Goal: Task Accomplishment & Management: Manage account settings

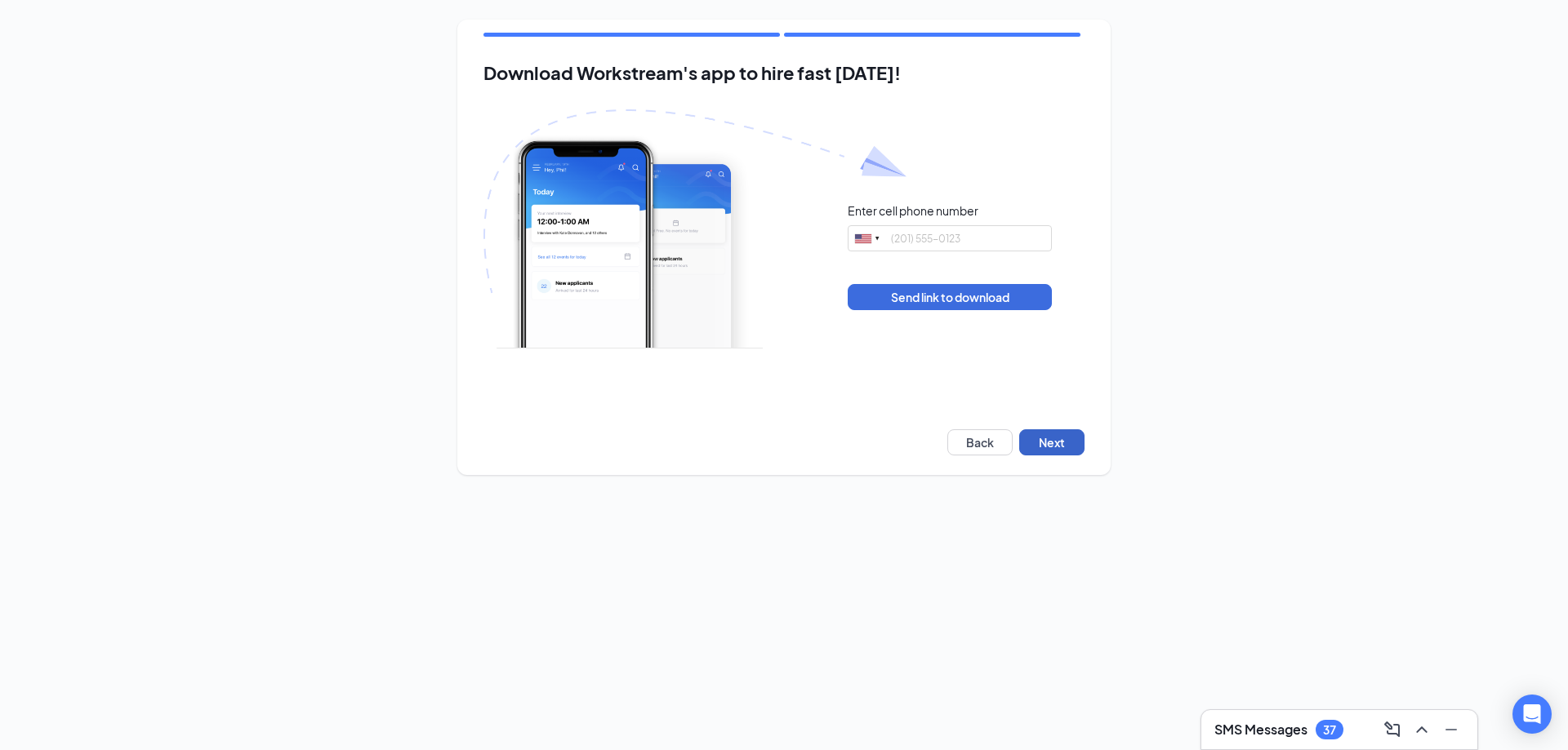
click at [1044, 442] on button "Next" at bounding box center [1052, 442] width 66 height 26
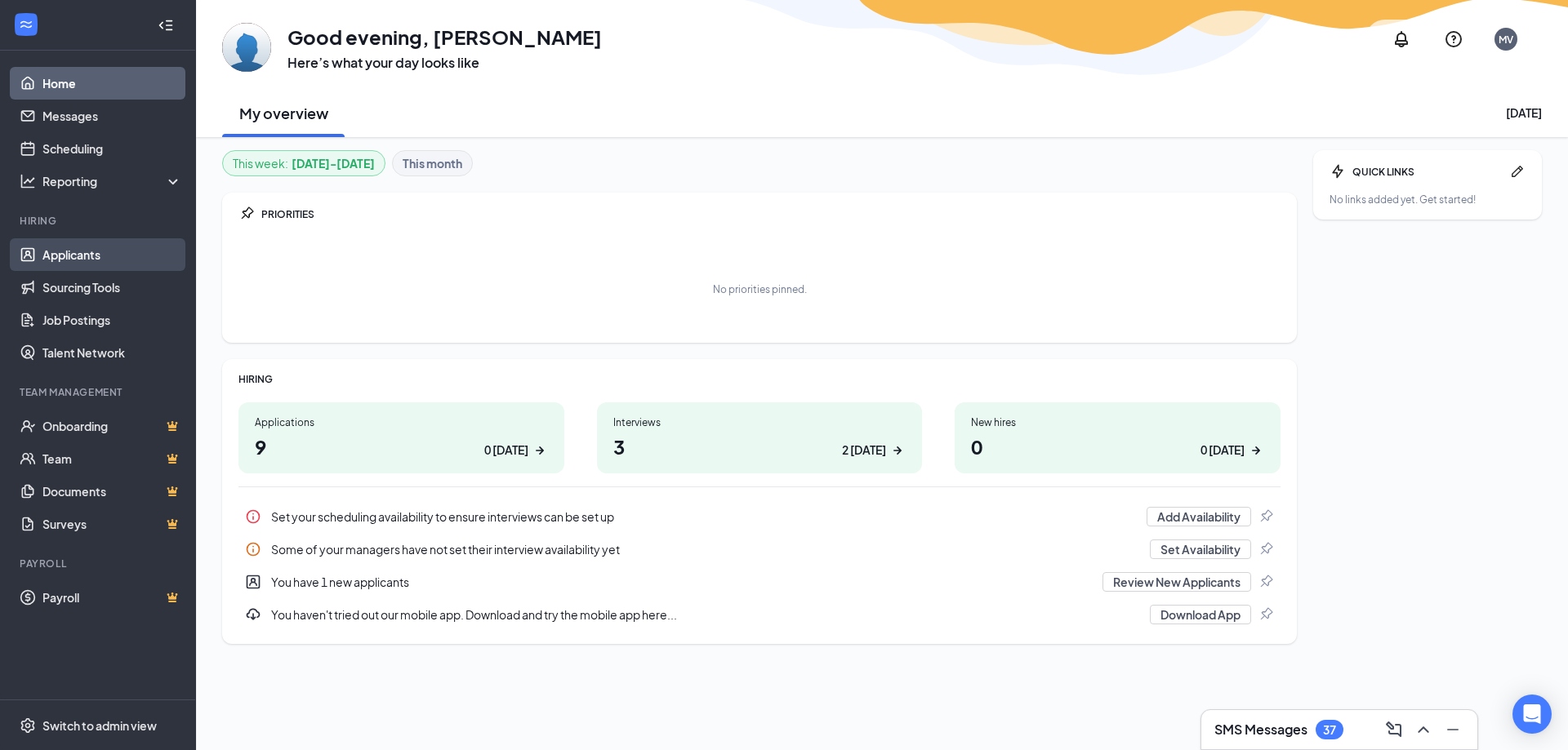
click at [131, 268] on link "Applicants" at bounding box center [112, 254] width 140 height 33
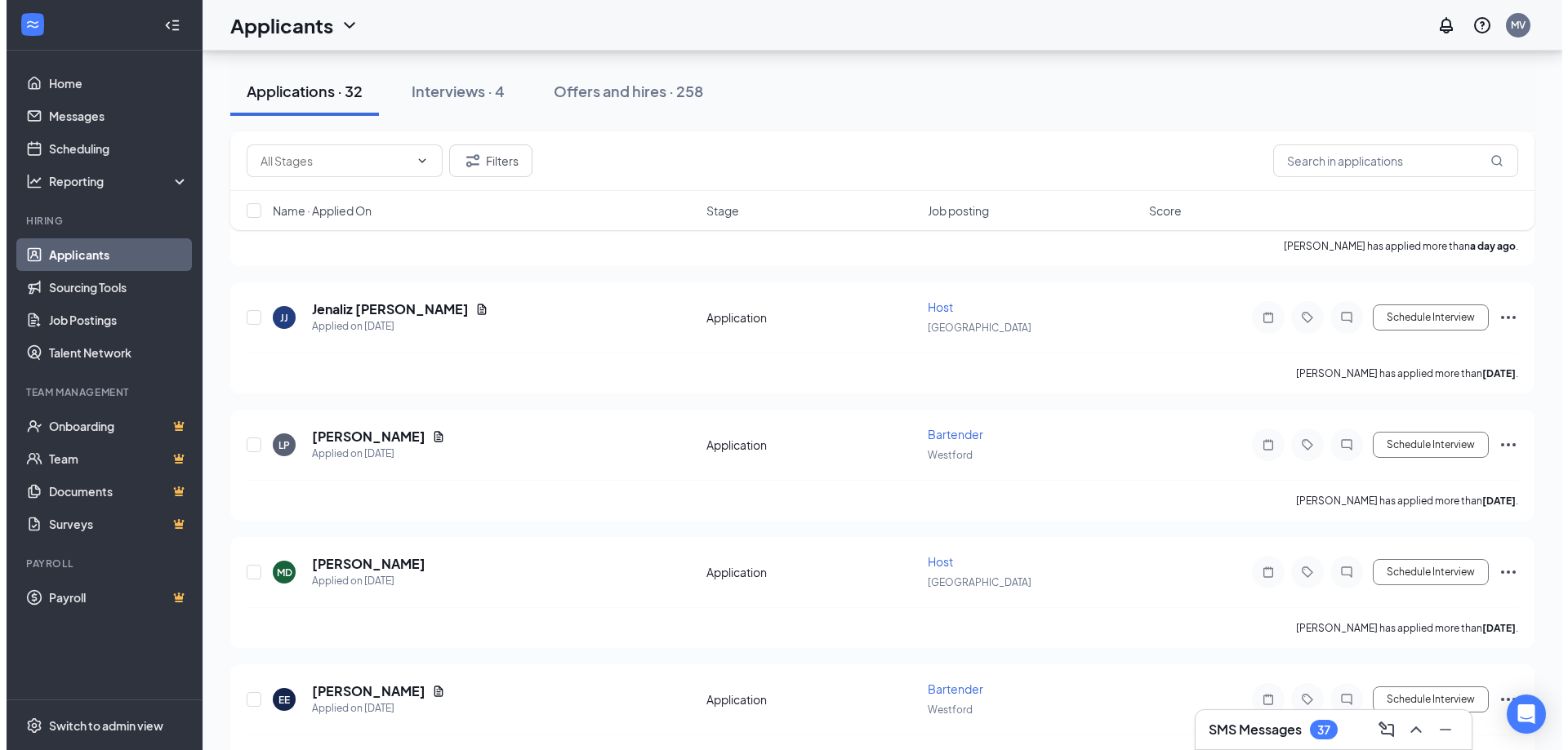
scroll to position [817, 0]
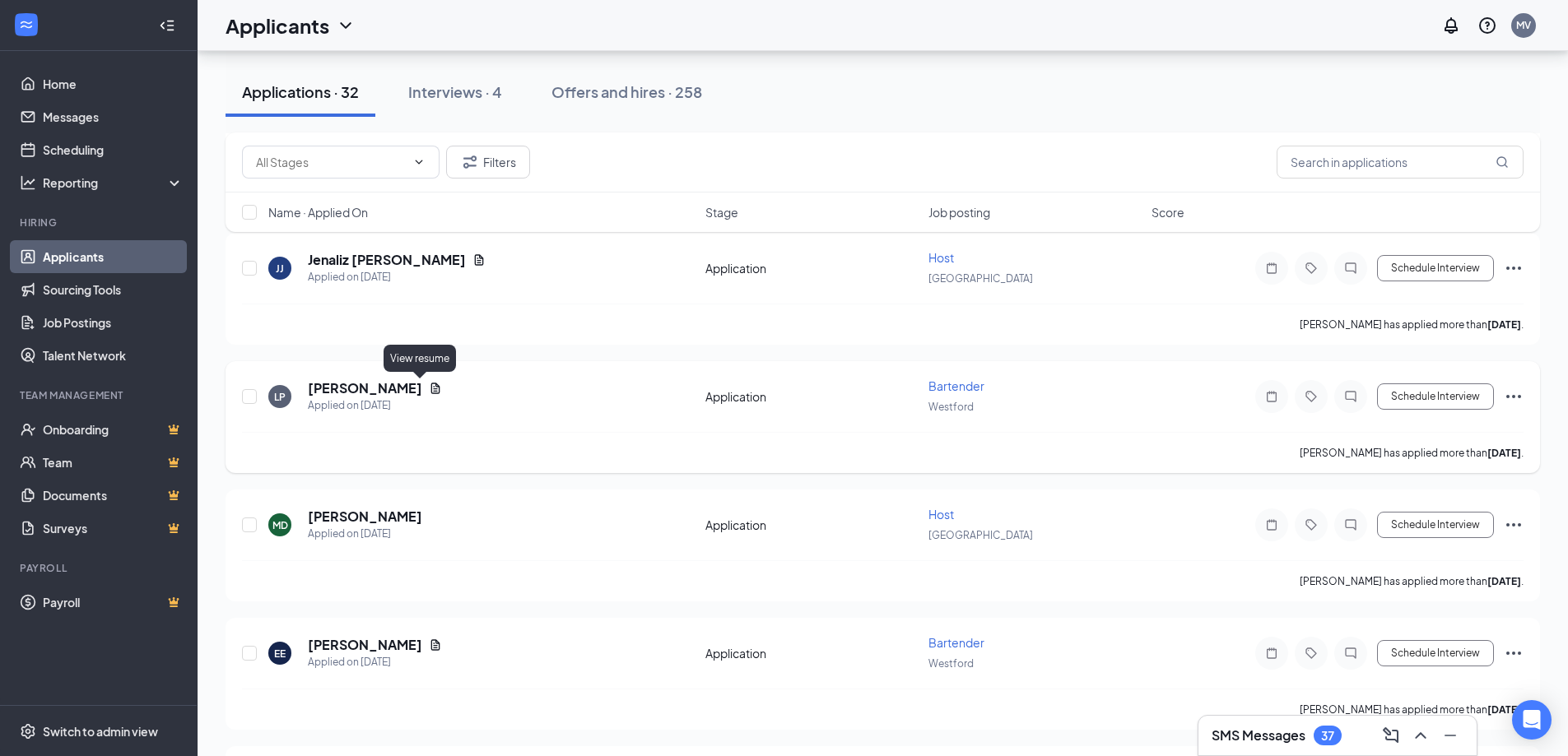
click at [429, 389] on icon "Document" at bounding box center [436, 389] width 14 height 14
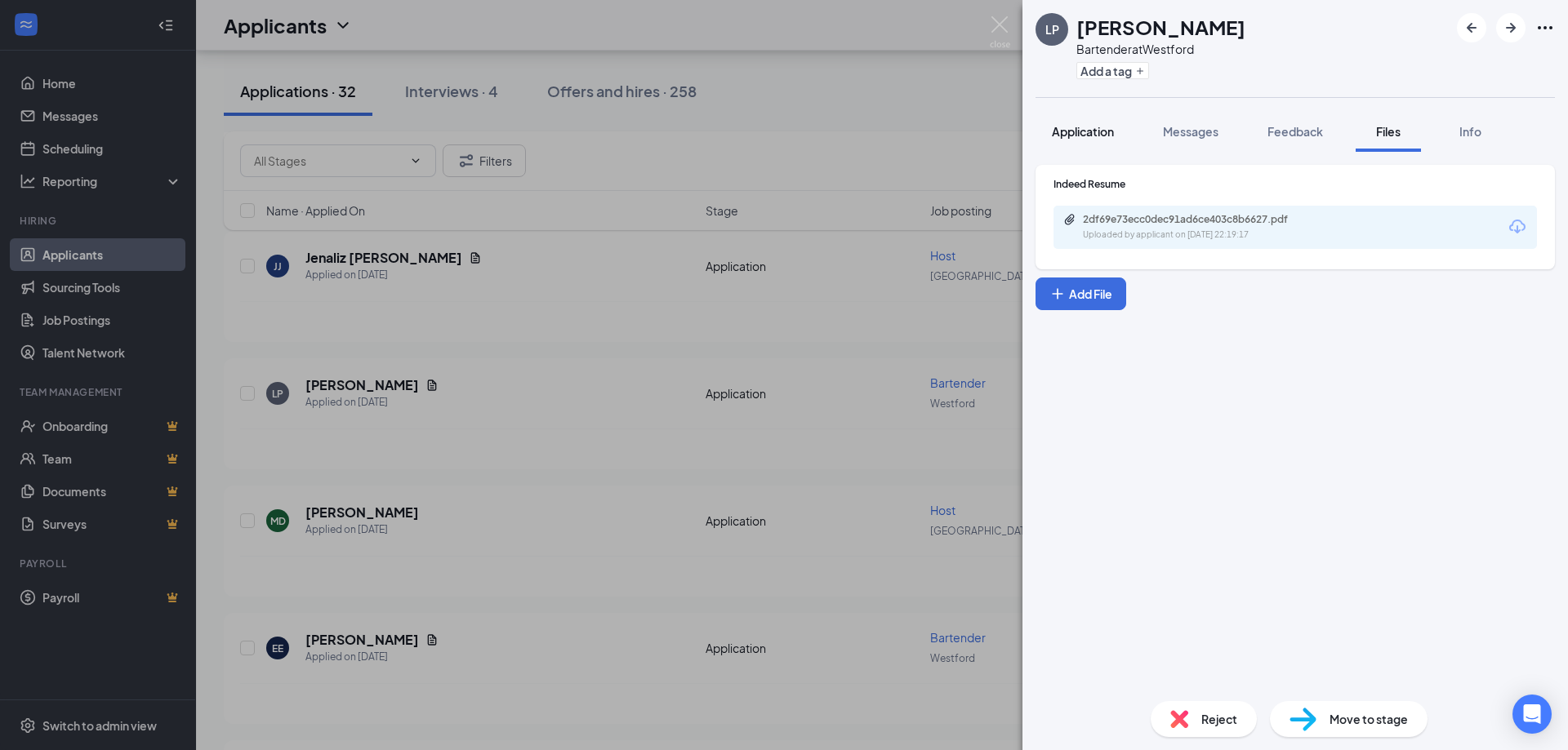
click at [1102, 136] on span "Application" at bounding box center [1083, 131] width 62 height 14
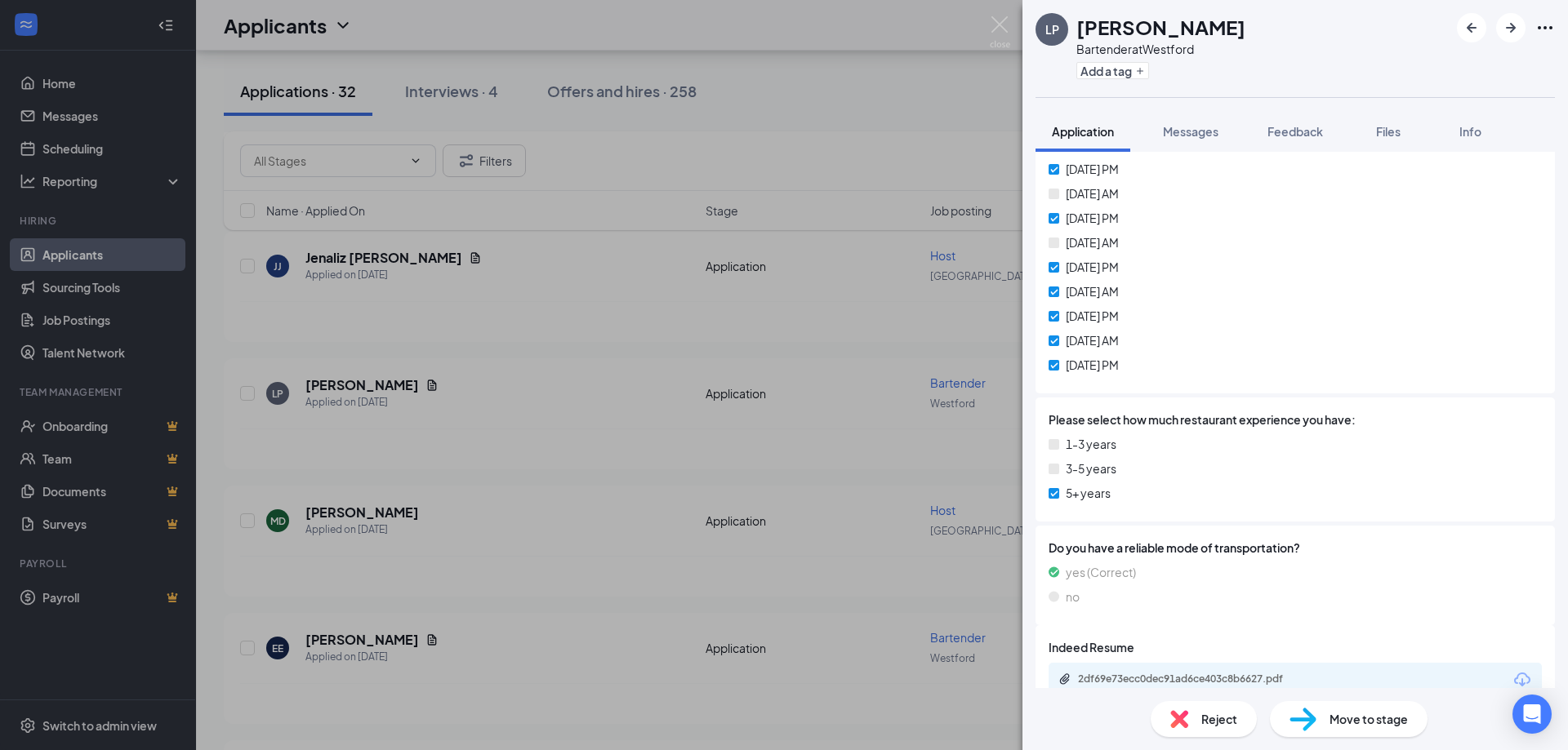
scroll to position [905, 0]
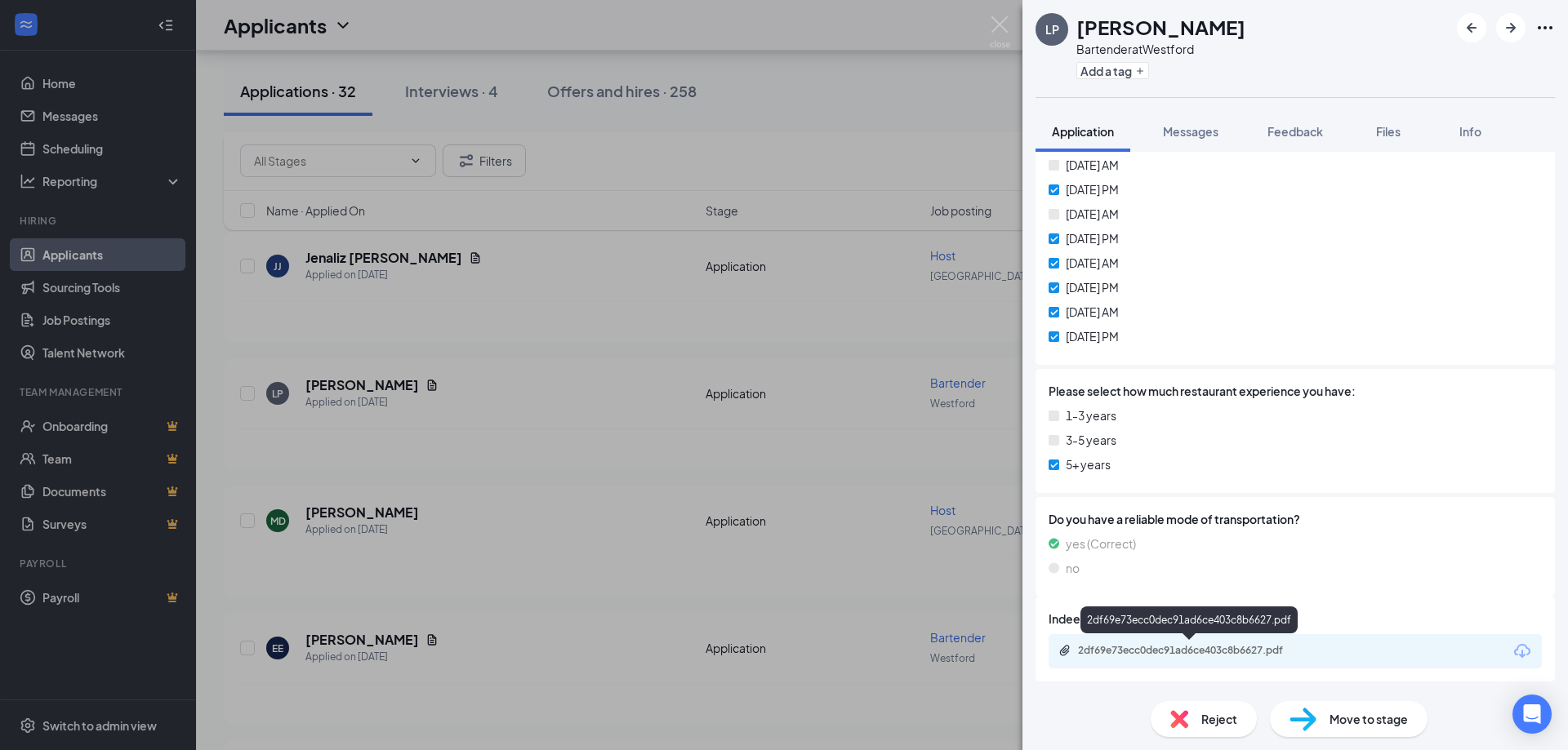
click at [1277, 654] on div "2df69e73ecc0dec91ad6ce403c8b6627.pdf" at bounding box center [1192, 651] width 229 height 13
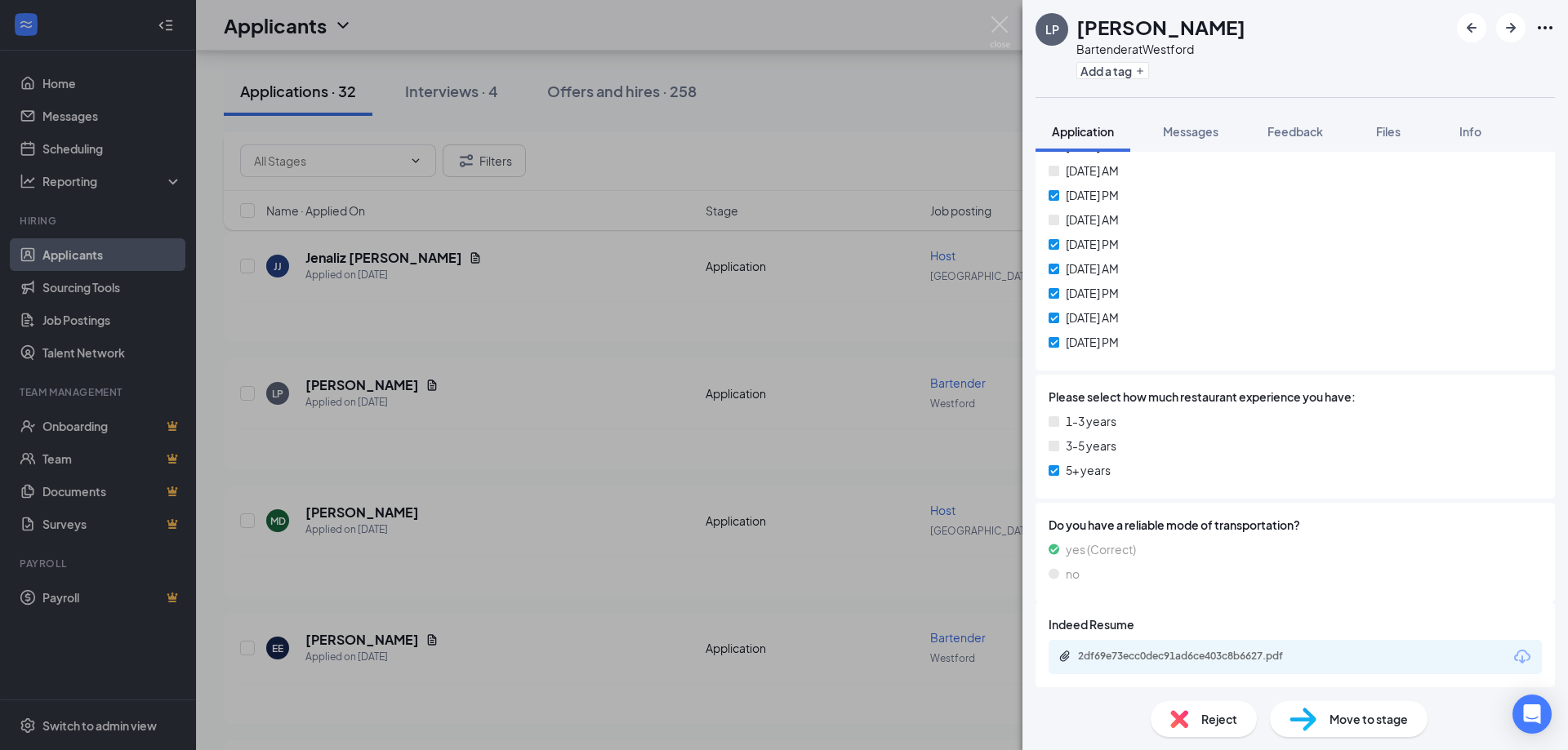
click at [786, 150] on div "LP Lauryn Panarelli Bartender at Westford Add a tag Application Messages Feedba…" at bounding box center [784, 375] width 1568 height 750
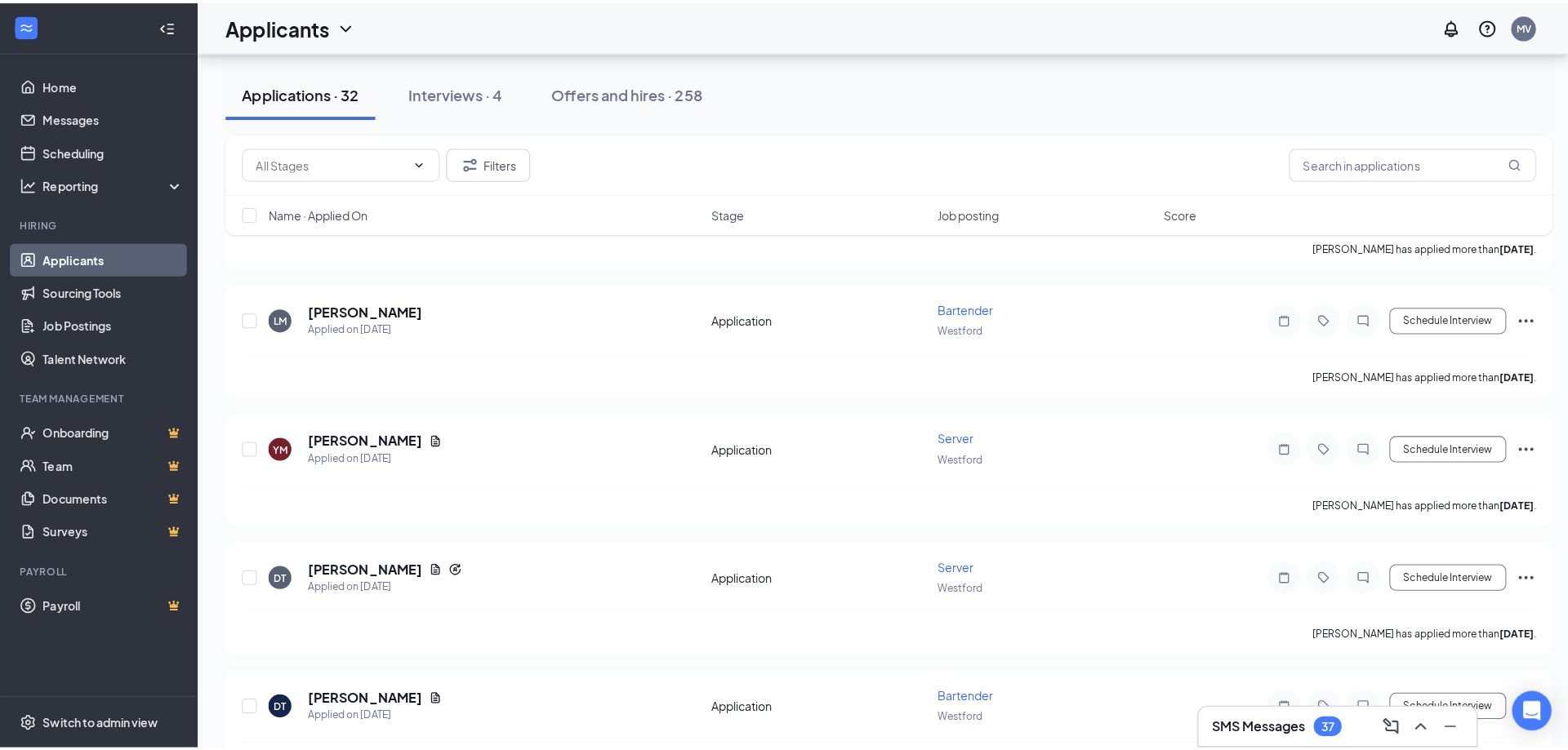
scroll to position [1796, 0]
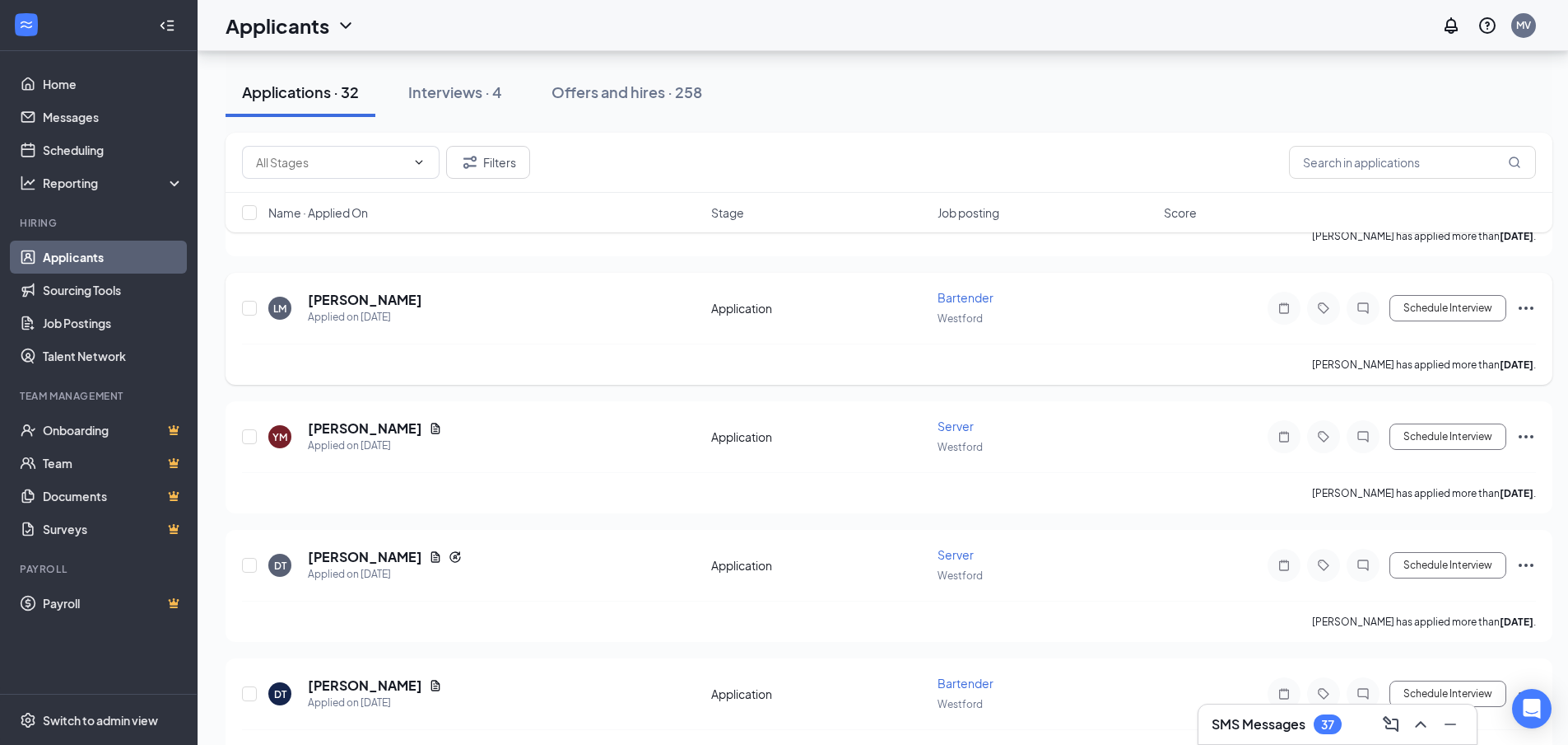
click at [531, 309] on div "LM Lauren Marple Applied on Oct 3" at bounding box center [485, 308] width 434 height 35
click at [383, 299] on h5 "Lauren Marple" at bounding box center [366, 300] width 115 height 18
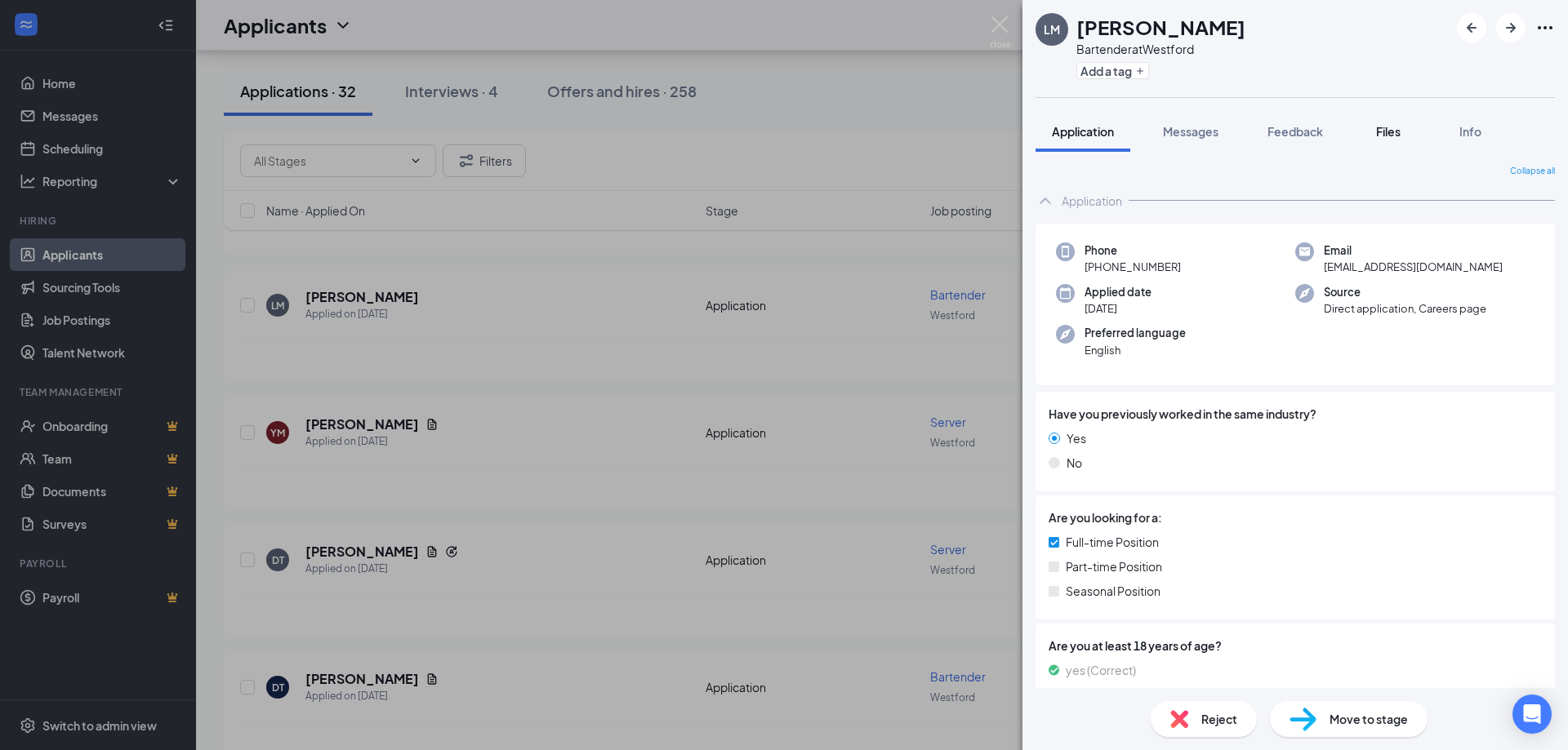
click at [1405, 131] on div "Files" at bounding box center [1389, 131] width 33 height 16
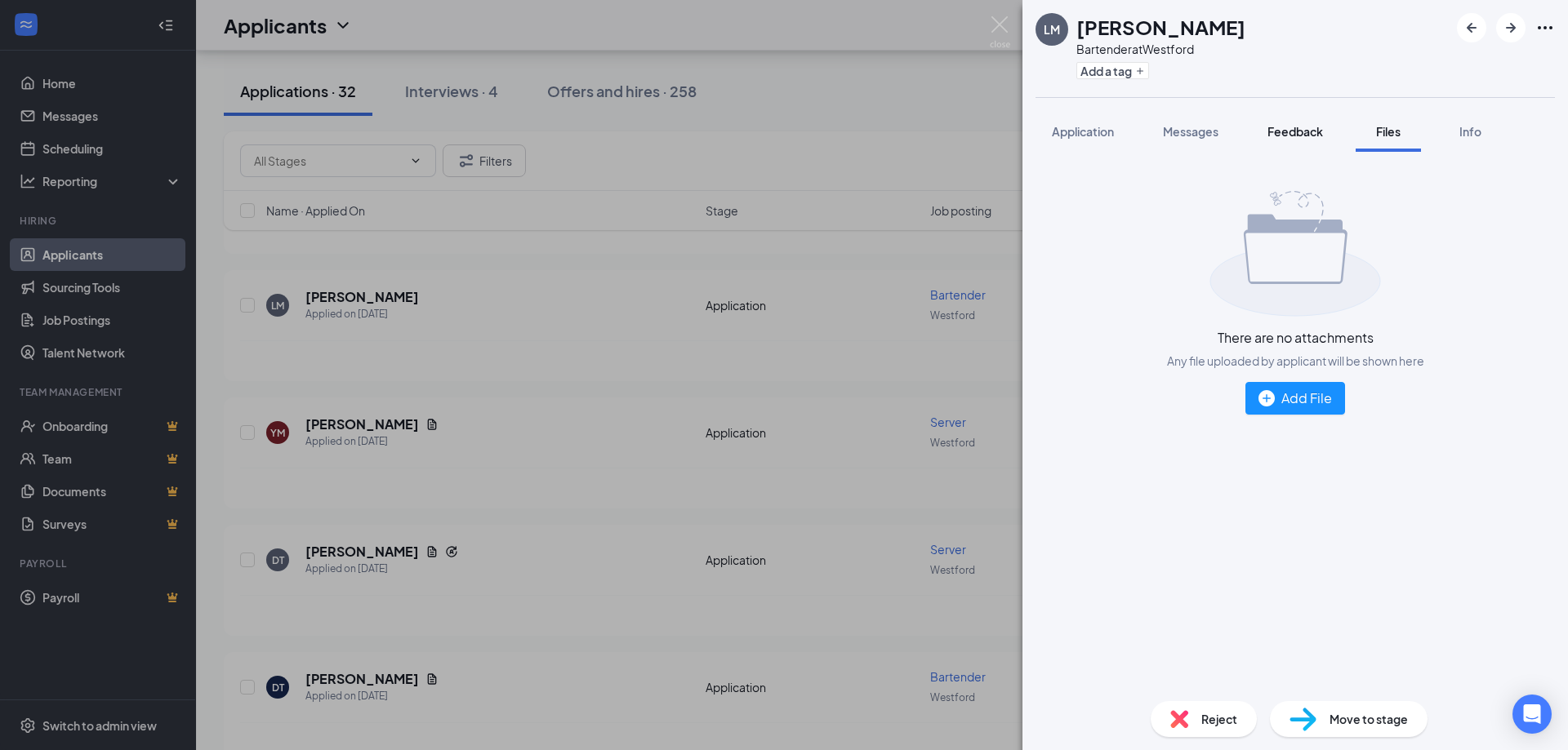
click at [1315, 130] on span "Feedback" at bounding box center [1295, 131] width 56 height 14
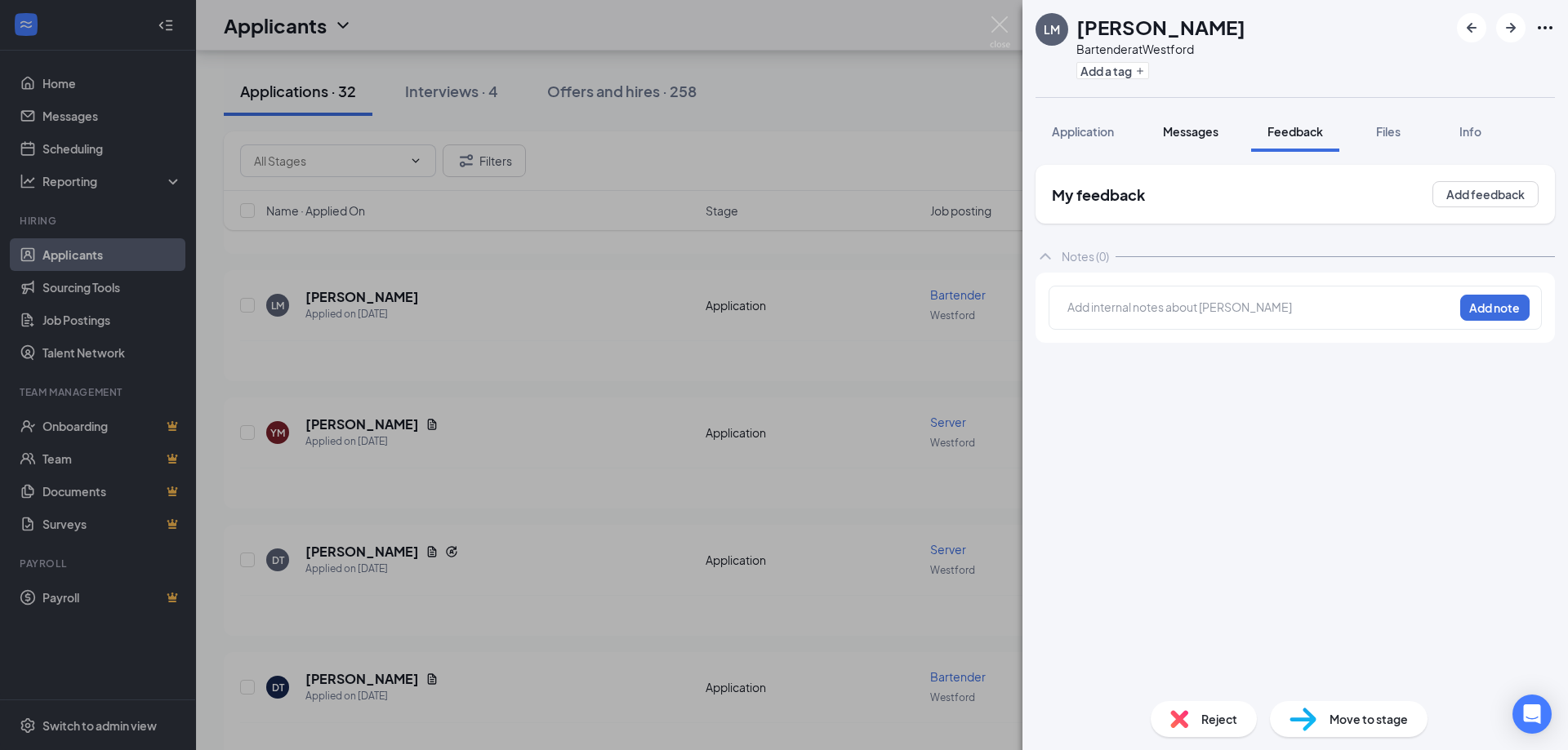
click at [1201, 134] on span "Messages" at bounding box center [1191, 131] width 56 height 14
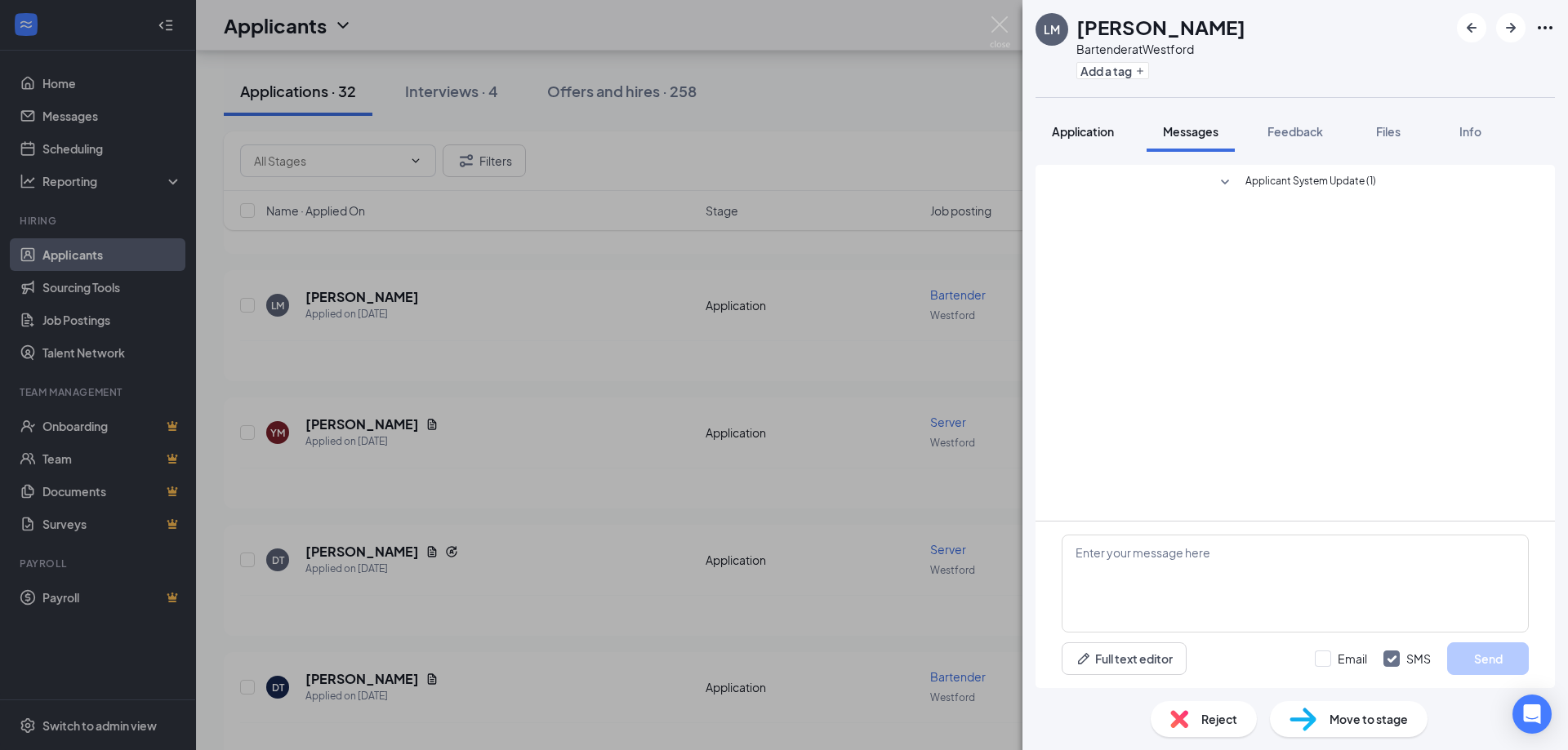
click at [1095, 136] on span "Application" at bounding box center [1083, 131] width 62 height 14
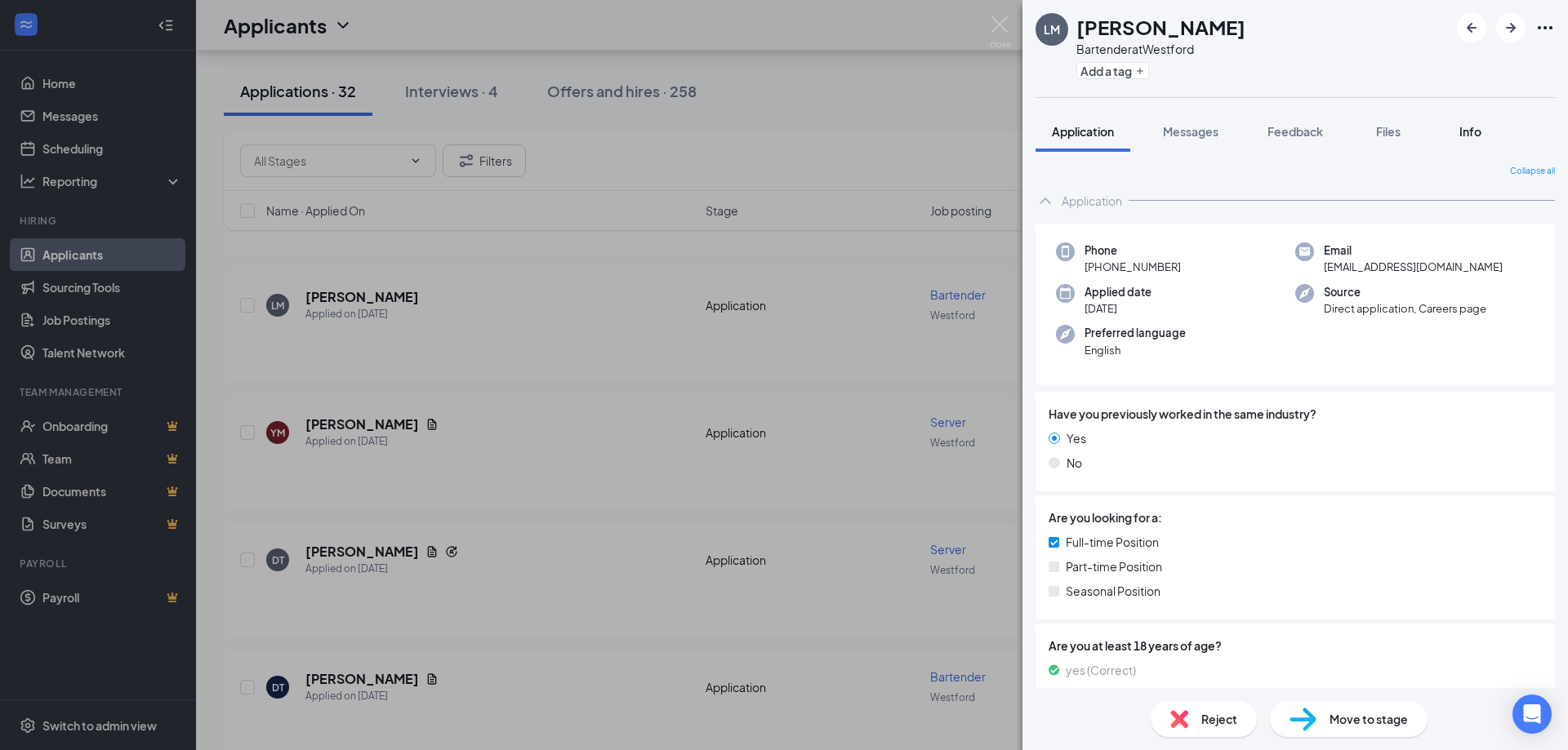
click at [1472, 133] on span "Info" at bounding box center [1471, 131] width 22 height 14
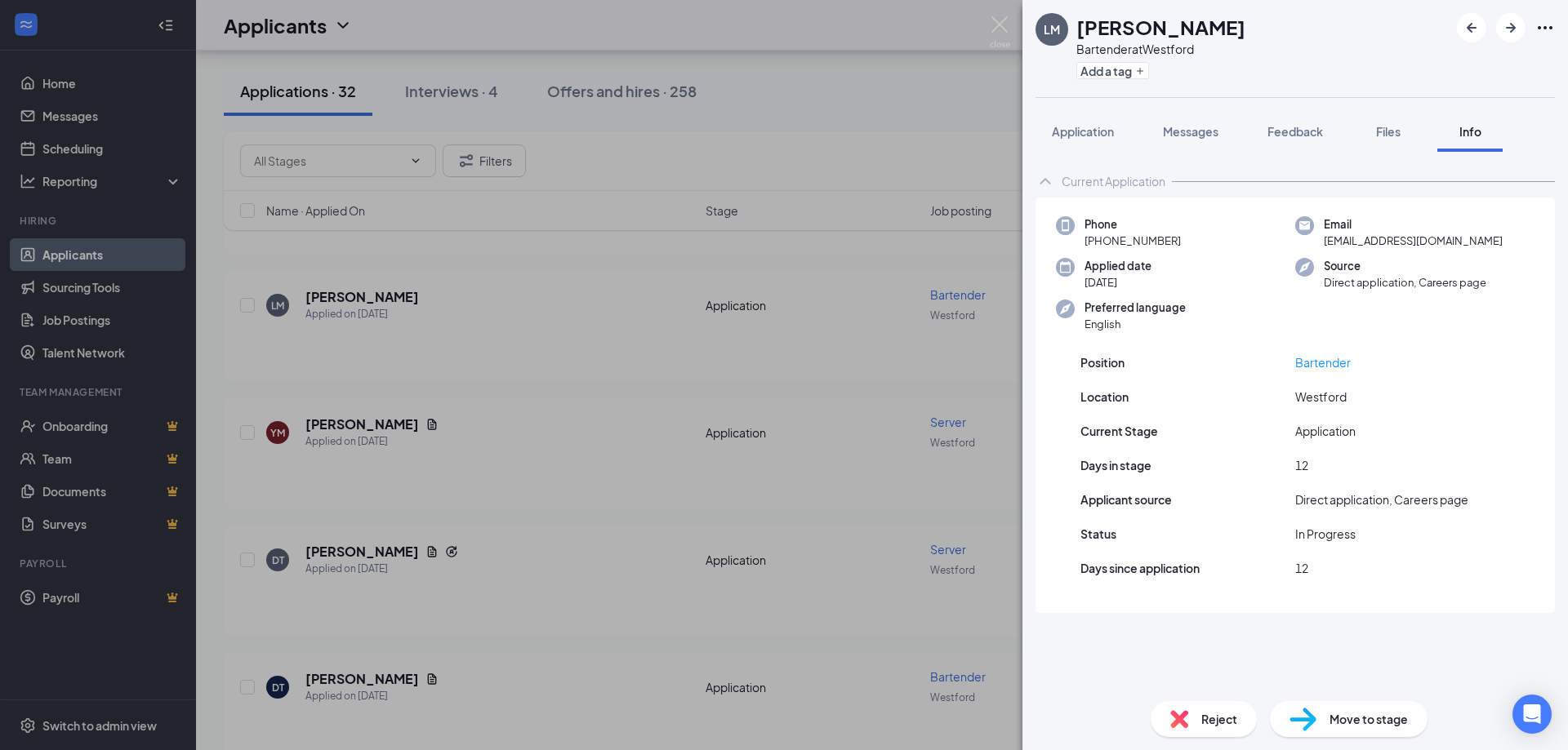
click at [787, 365] on div "LM Lauren Marple Bartender at Westford Add a tag Application Messages Feedback …" at bounding box center [784, 375] width 1568 height 750
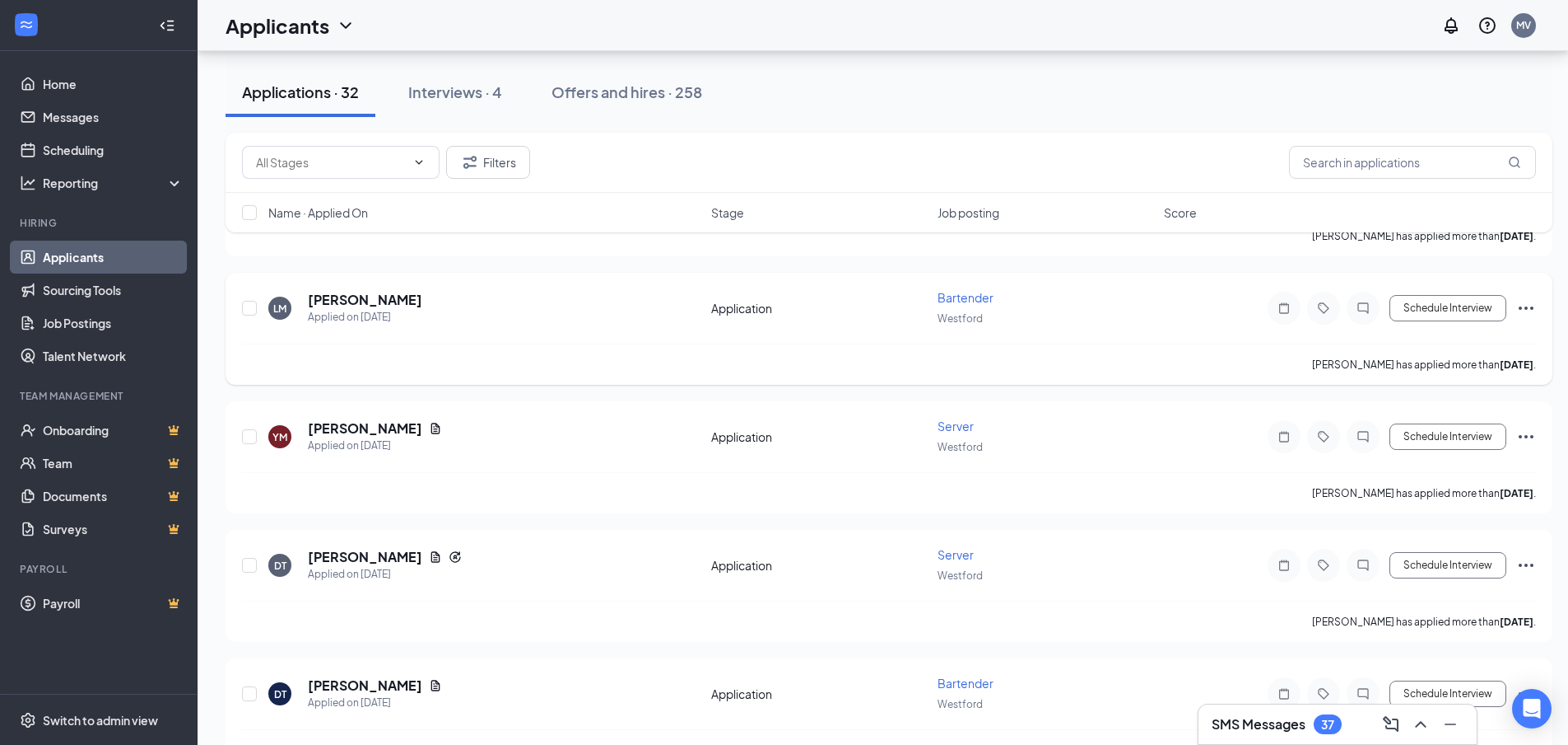
click at [432, 320] on div "LM Lauren Marple Applied on Oct 3" at bounding box center [485, 308] width 434 height 35
click at [382, 303] on h5 "Lauren Marple" at bounding box center [366, 300] width 115 height 18
